Goal: Task Accomplishment & Management: Use online tool/utility

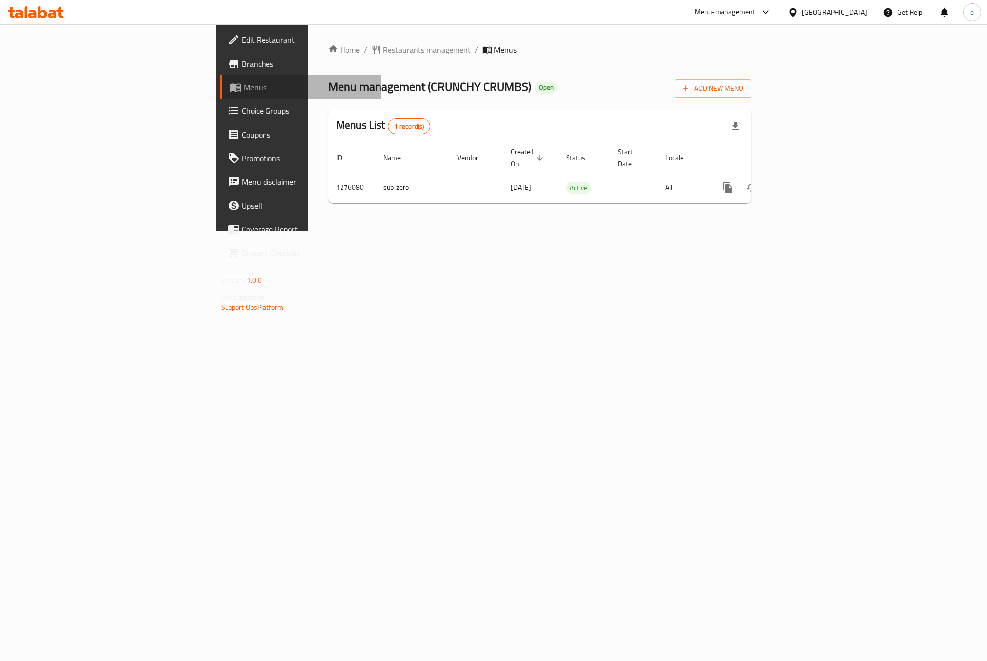
click at [244, 81] on span "Menus" at bounding box center [308, 87] width 129 height 12
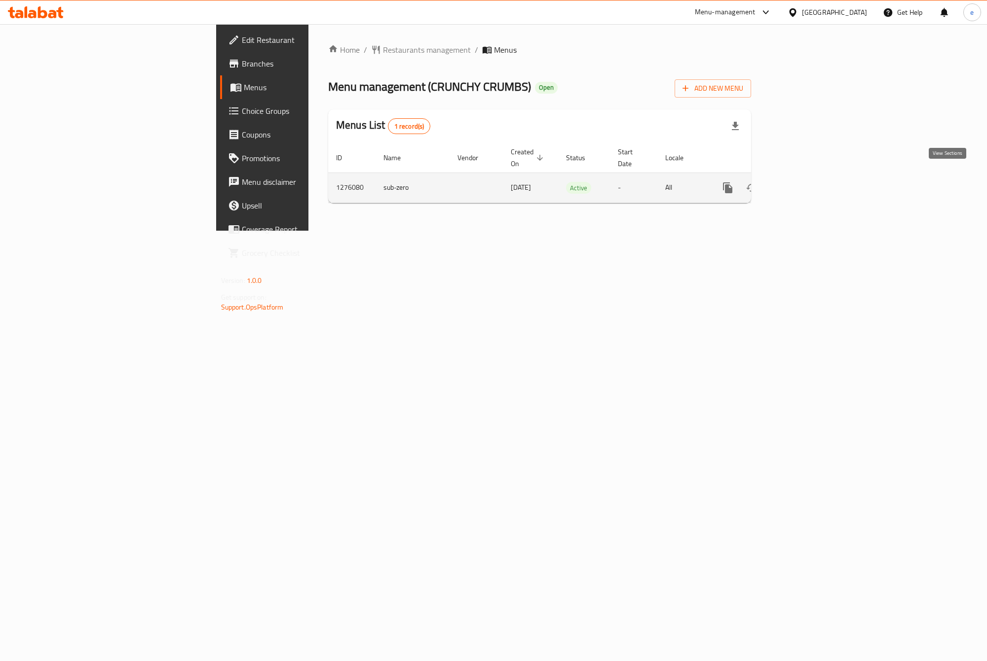
click at [803, 183] on icon "enhanced table" at bounding box center [798, 187] width 9 height 9
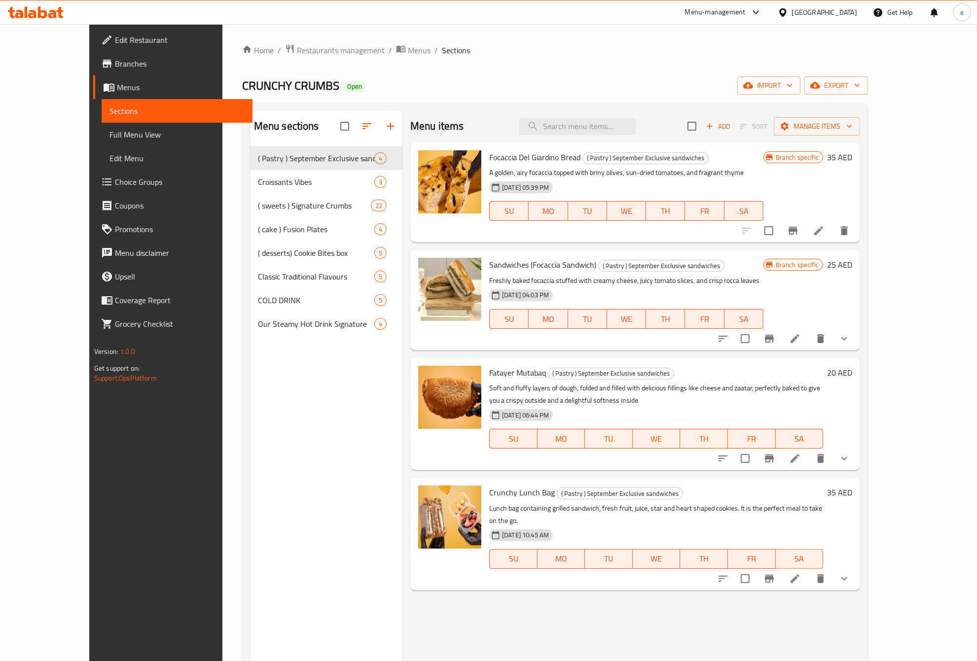
click at [110, 135] on span "Full Menu View" at bounding box center [177, 135] width 135 height 12
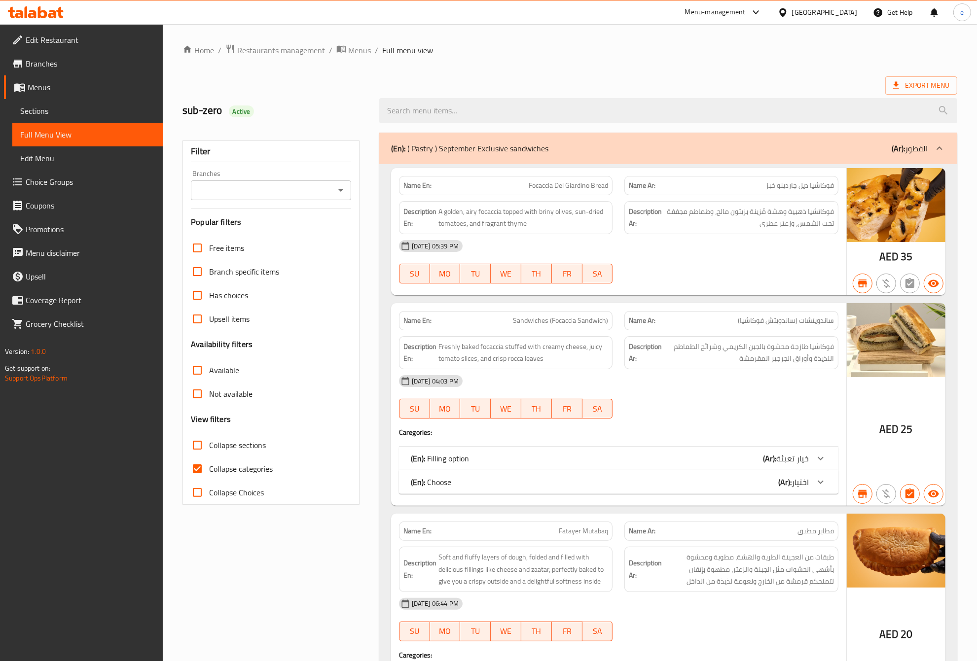
click at [233, 473] on span "Collapse categories" at bounding box center [241, 469] width 64 height 12
click at [209, 473] on input "Collapse categories" at bounding box center [197, 469] width 24 height 24
checkbox input "false"
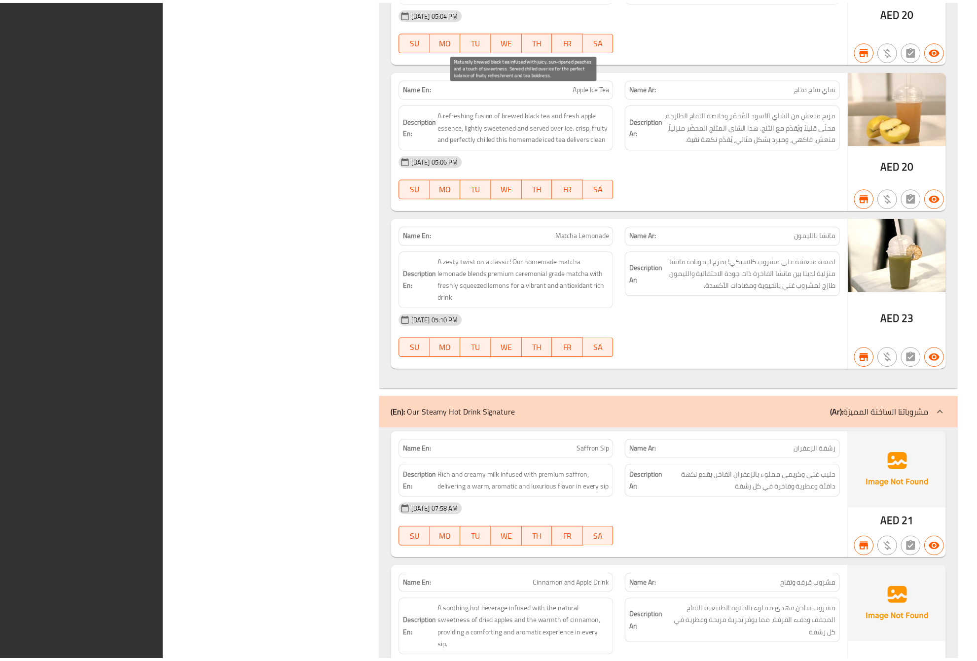
scroll to position [16214, 0]
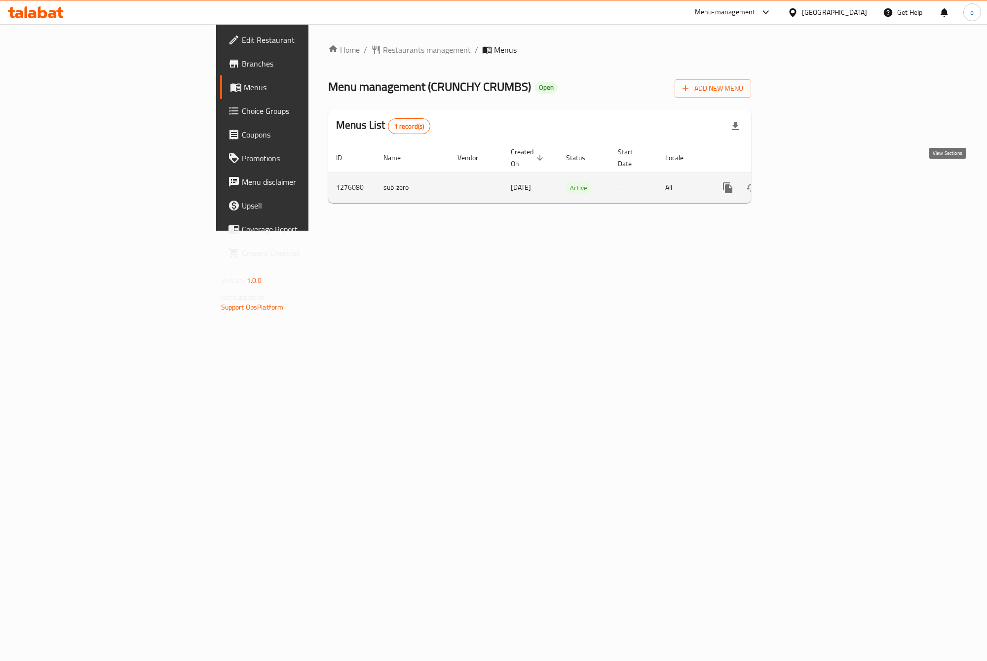
click at [803, 183] on icon "enhanced table" at bounding box center [798, 187] width 9 height 9
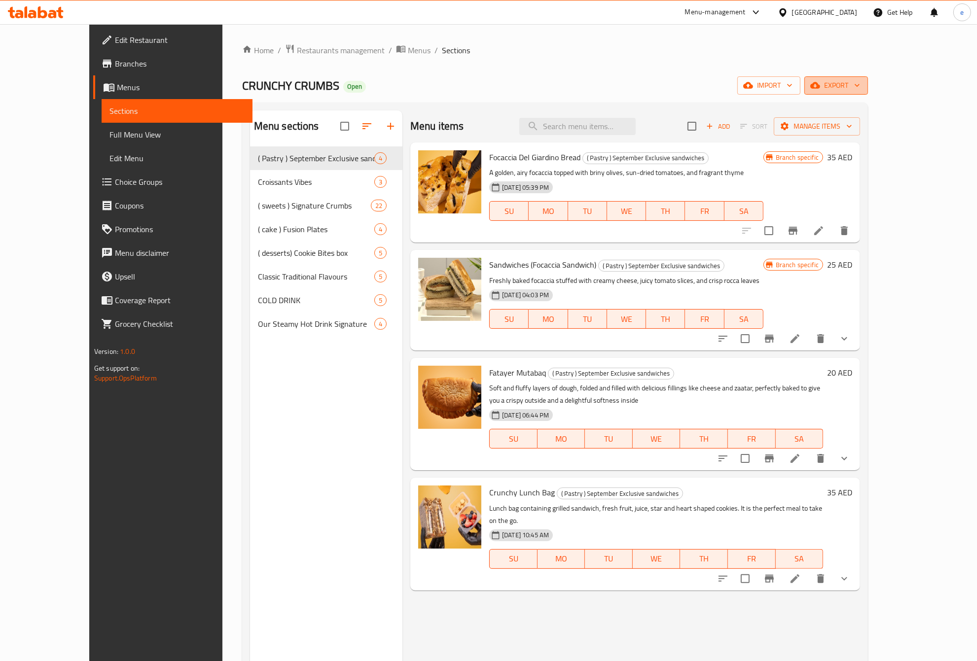
click at [860, 87] on span "export" at bounding box center [836, 85] width 48 height 12
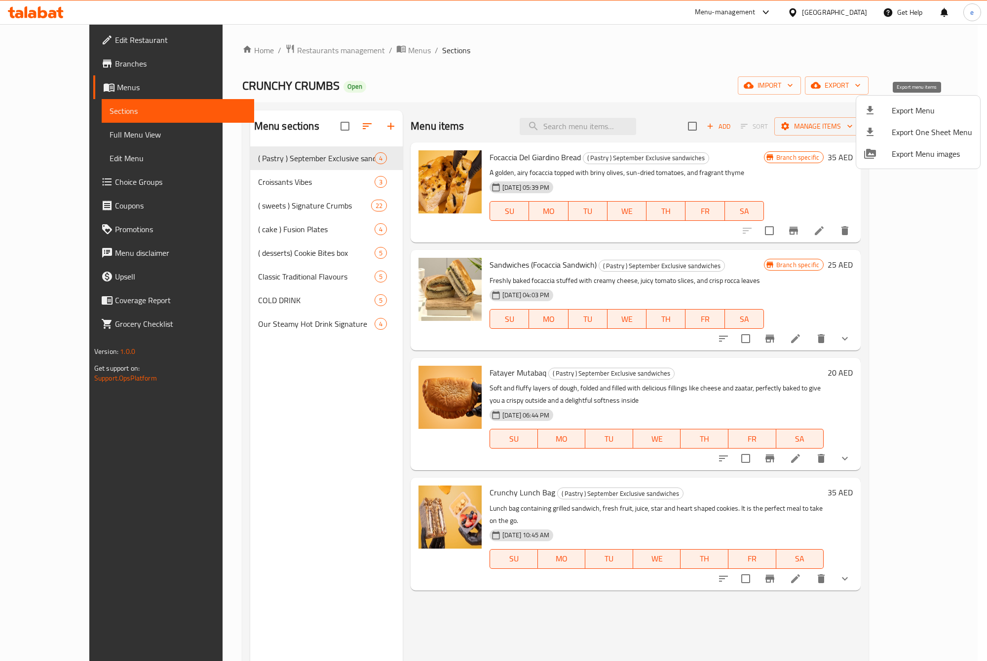
click at [915, 107] on span "Export Menu" at bounding box center [931, 111] width 80 height 12
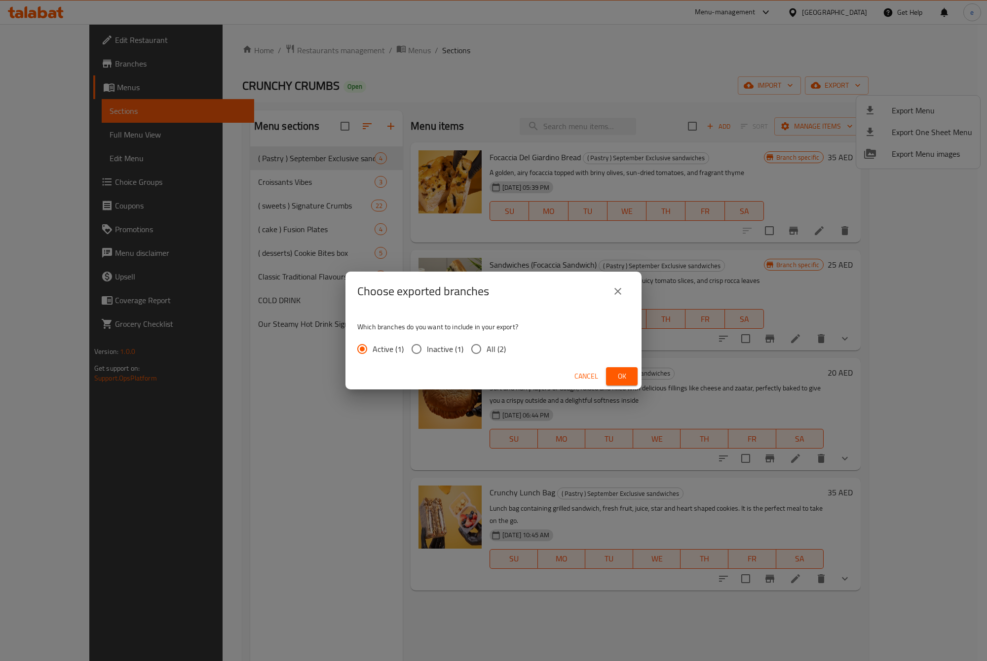
click at [474, 349] on input "All (2)" at bounding box center [476, 349] width 21 height 21
radio input "true"
click at [628, 375] on span "Ok" at bounding box center [622, 376] width 16 height 12
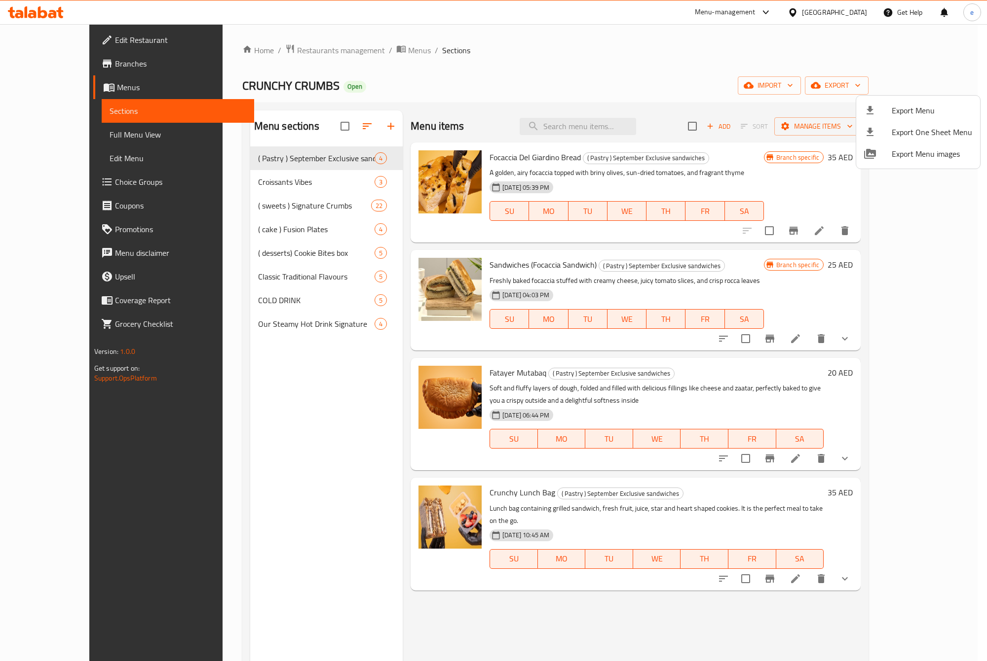
click at [551, 53] on div at bounding box center [493, 330] width 987 height 661
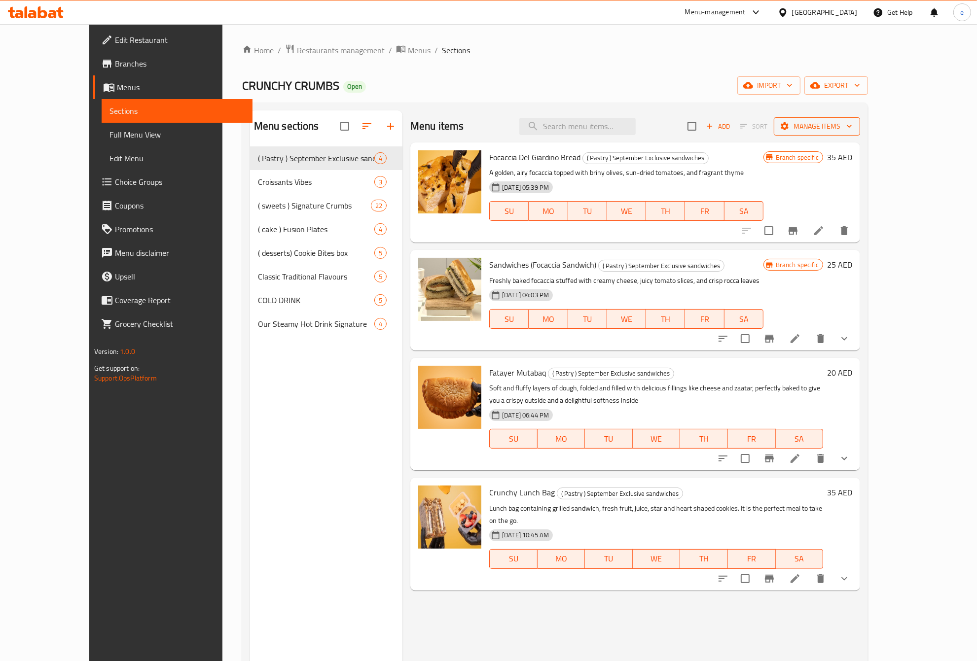
click at [854, 123] on icon "button" at bounding box center [849, 126] width 10 height 10
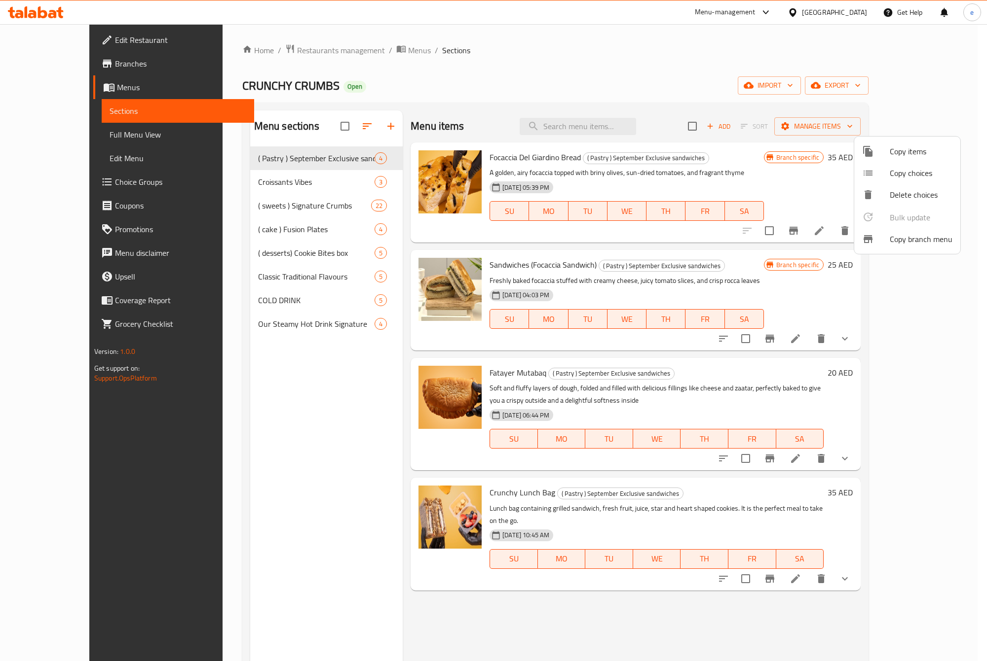
click at [927, 237] on span "Copy branch menu" at bounding box center [920, 239] width 63 height 12
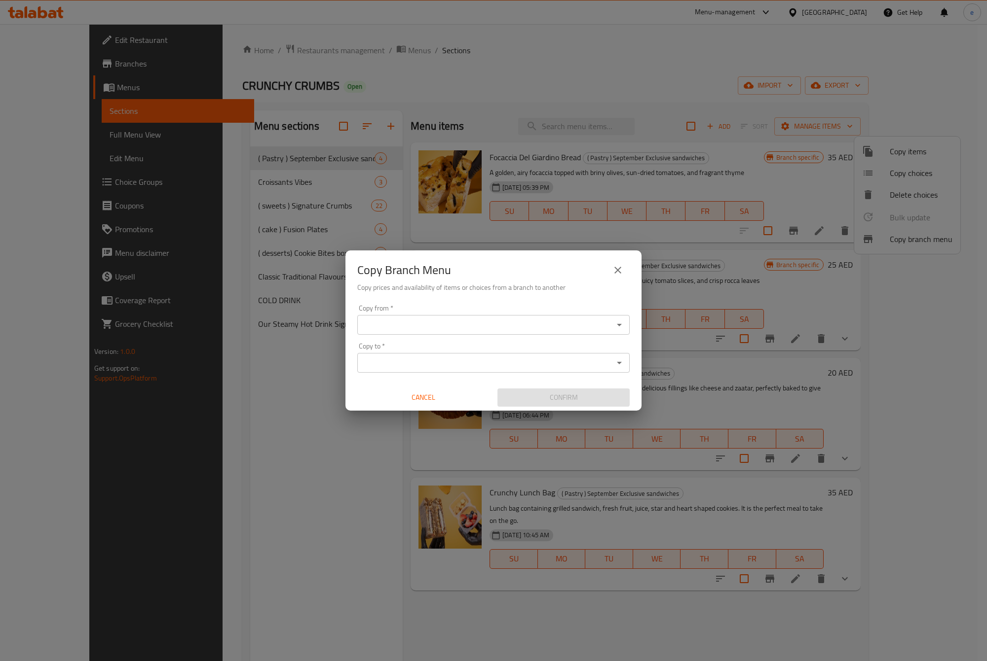
click at [492, 331] on input "Copy from   *" at bounding box center [485, 325] width 250 height 14
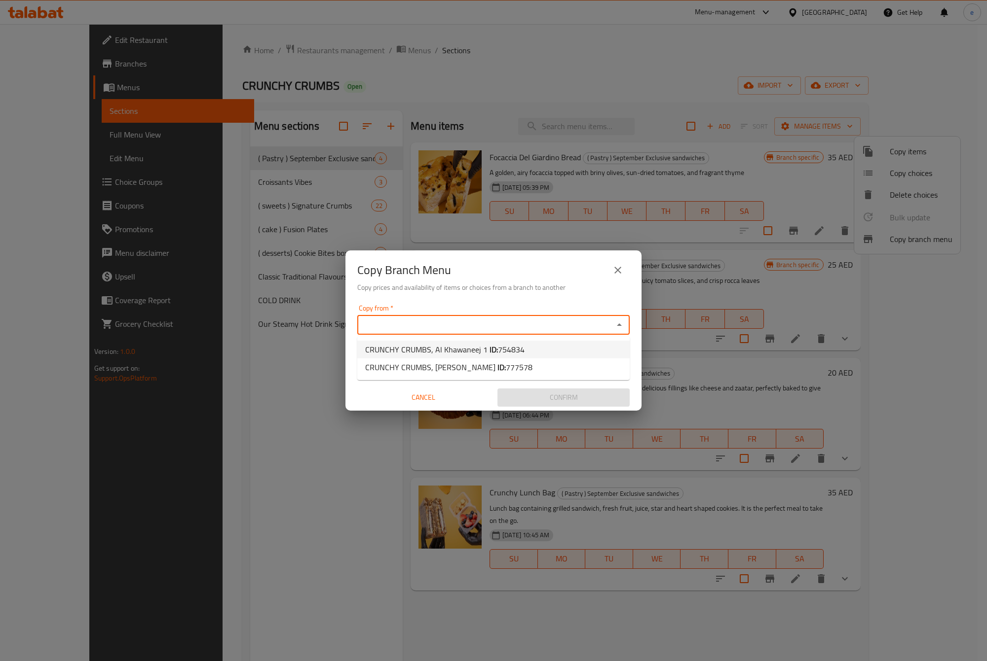
click at [533, 349] on li "CRUNCHY CRUMBS, Al Khawaneej 1 ID: 754834" at bounding box center [493, 350] width 272 height 18
type input "CRUNCHY CRUMBS, Al Khawaneej 1"
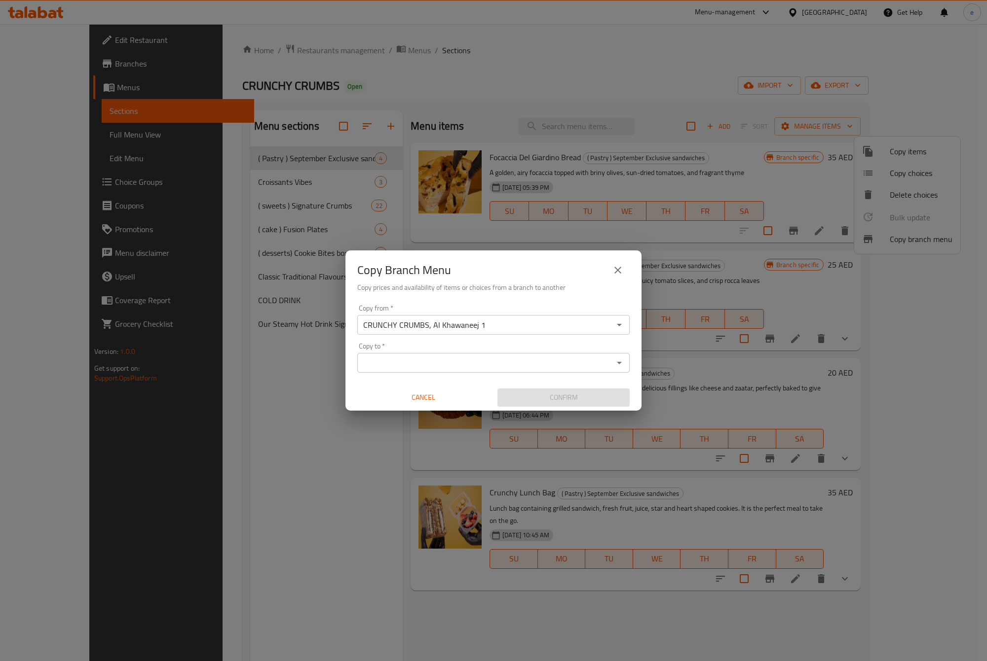
click at [480, 328] on input "CRUNCHY CRUMBS, Al Khawaneej 1" at bounding box center [485, 325] width 250 height 14
click at [618, 324] on icon "Open" at bounding box center [619, 325] width 5 height 2
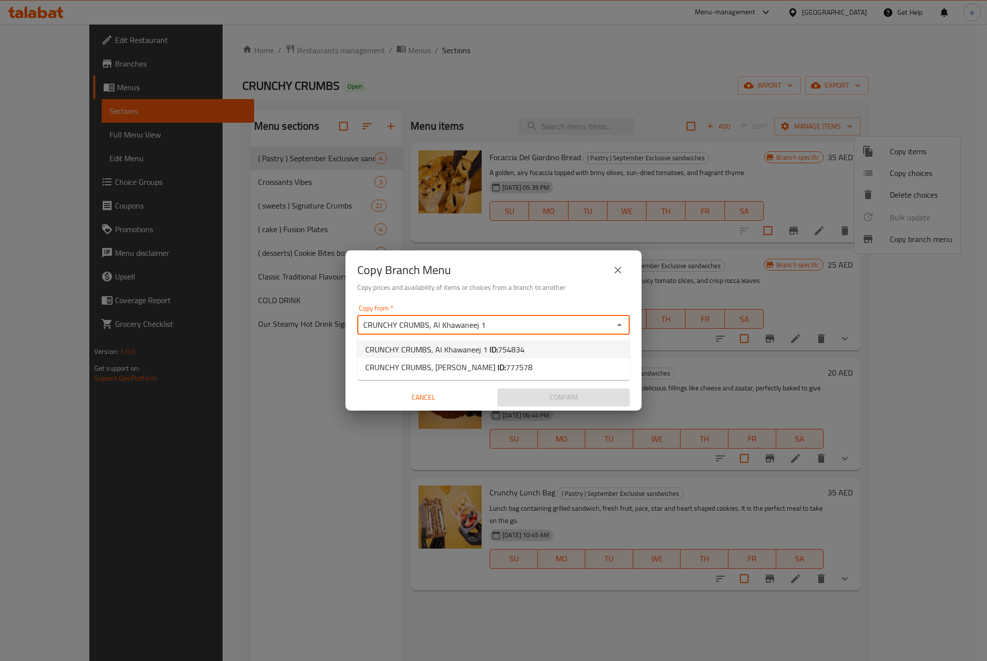
click at [508, 348] on span "754834" at bounding box center [511, 349] width 27 height 15
click at [524, 362] on input "Copy to   *" at bounding box center [485, 363] width 250 height 14
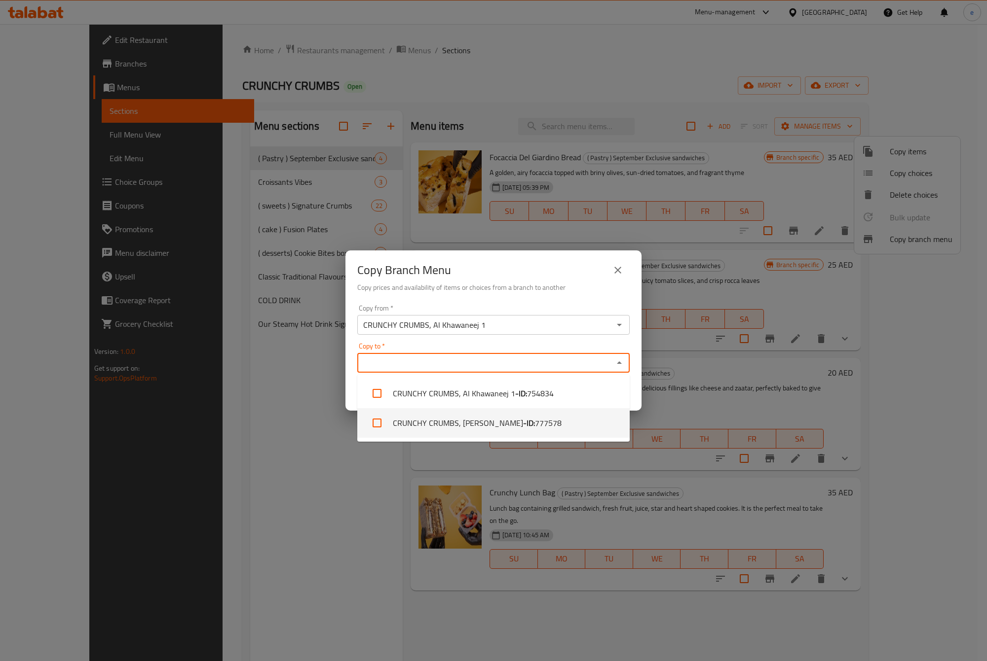
click at [535, 422] on span "777578" at bounding box center [548, 423] width 27 height 12
checkbox input "true"
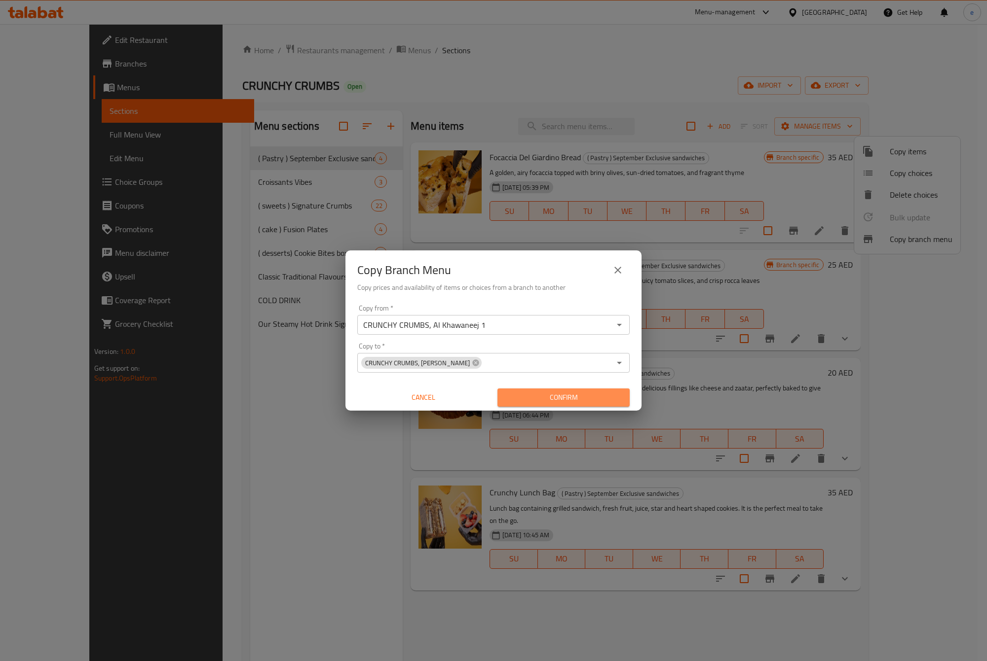
click at [541, 398] on span "Confirm" at bounding box center [563, 398] width 116 height 12
